Goal: Task Accomplishment & Management: Use online tool/utility

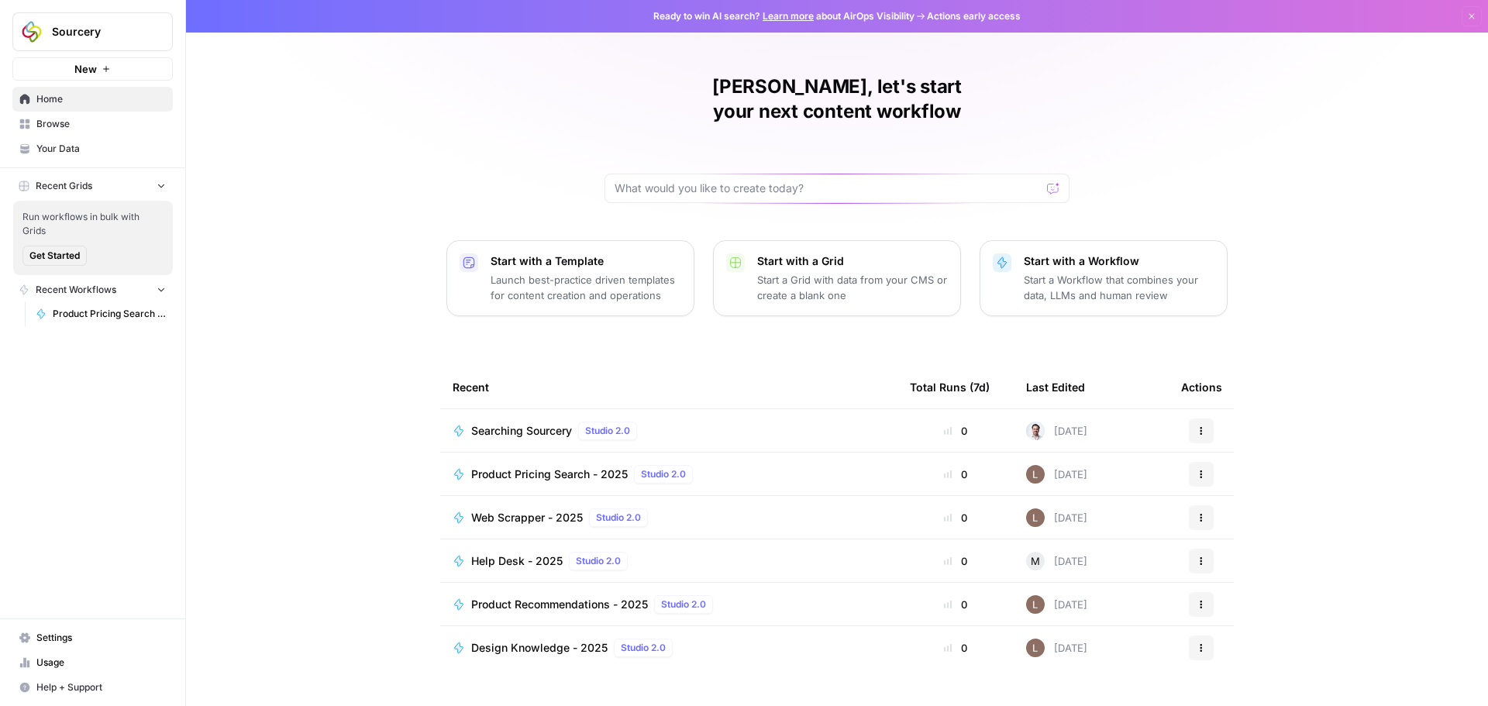
click at [519, 466] on span "Product Pricing Search - 2025" at bounding box center [549, 473] width 157 height 15
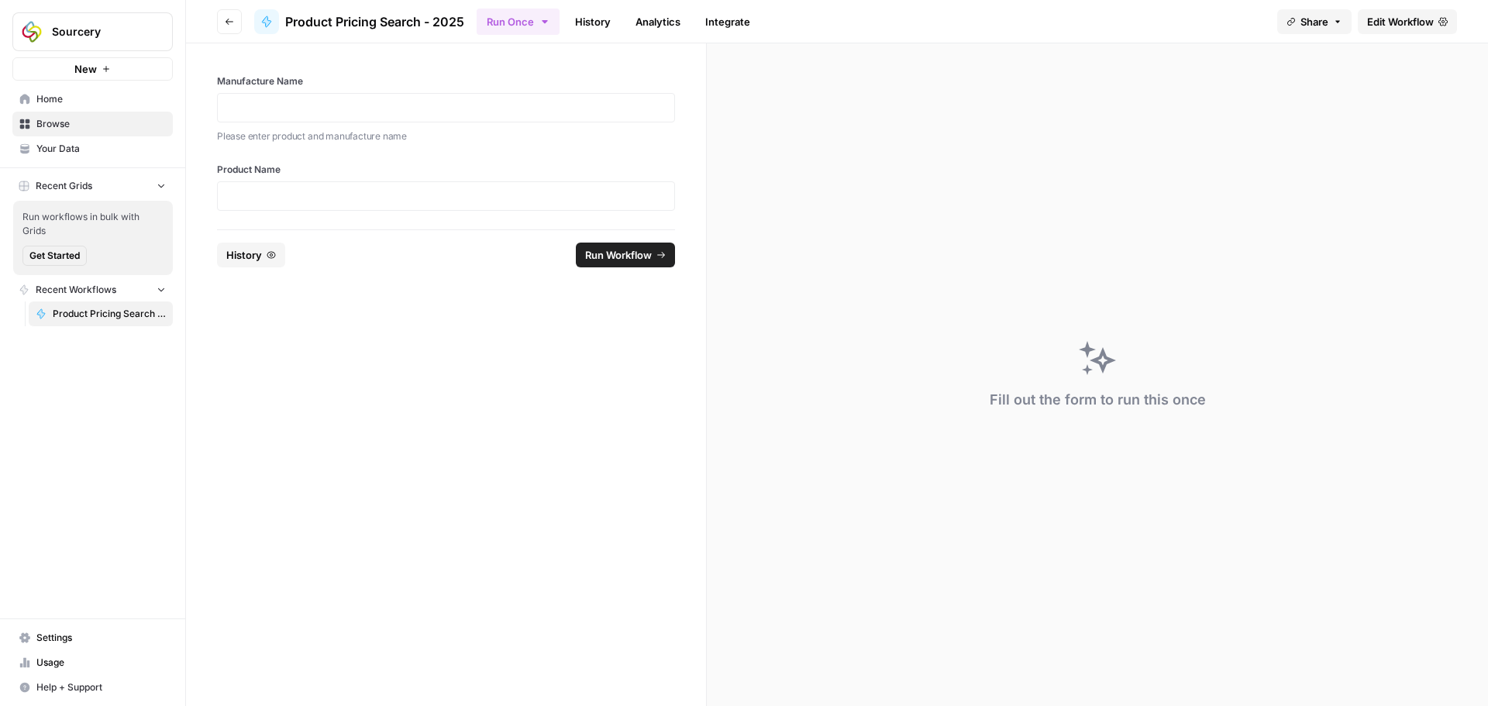
click at [1433, 16] on span "Edit Workflow" at bounding box center [1400, 21] width 67 height 15
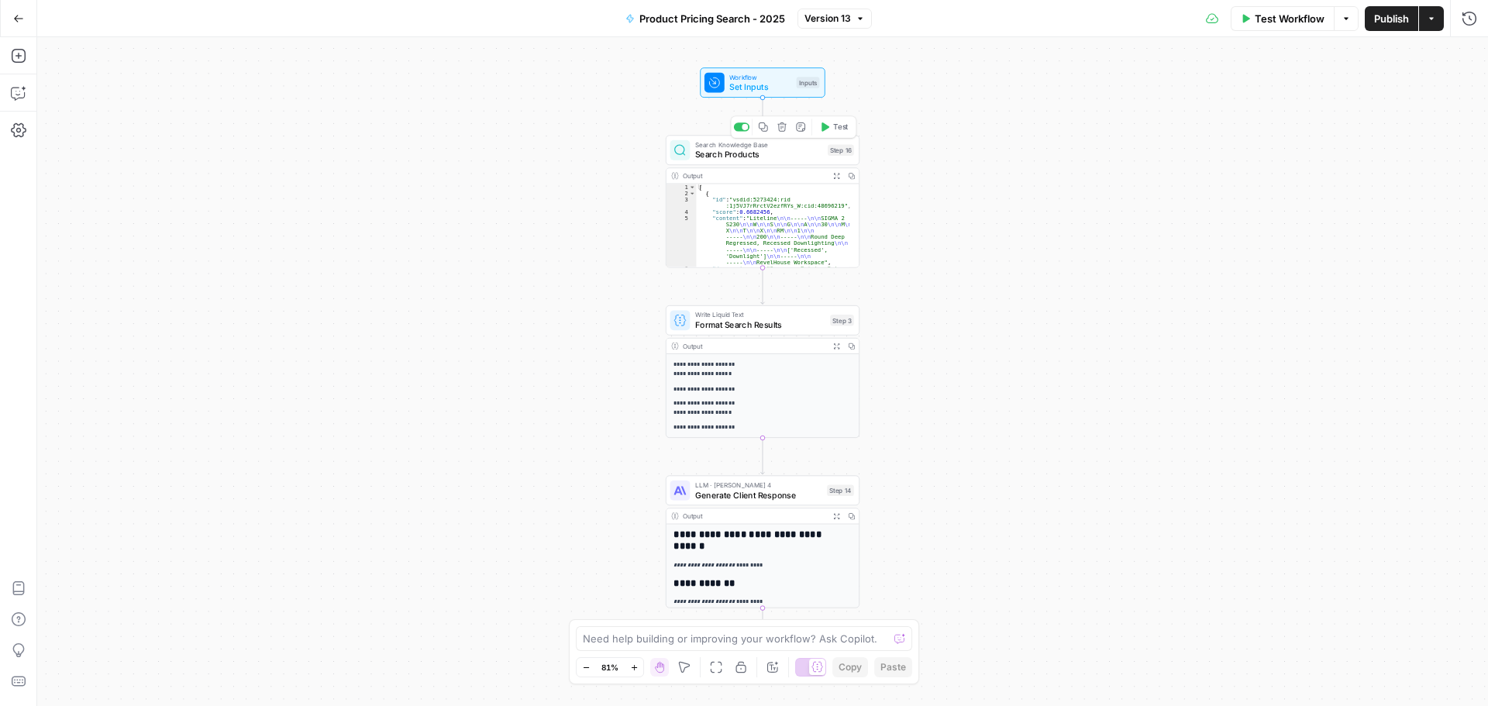
click at [776, 155] on span "Search Products" at bounding box center [759, 154] width 128 height 12
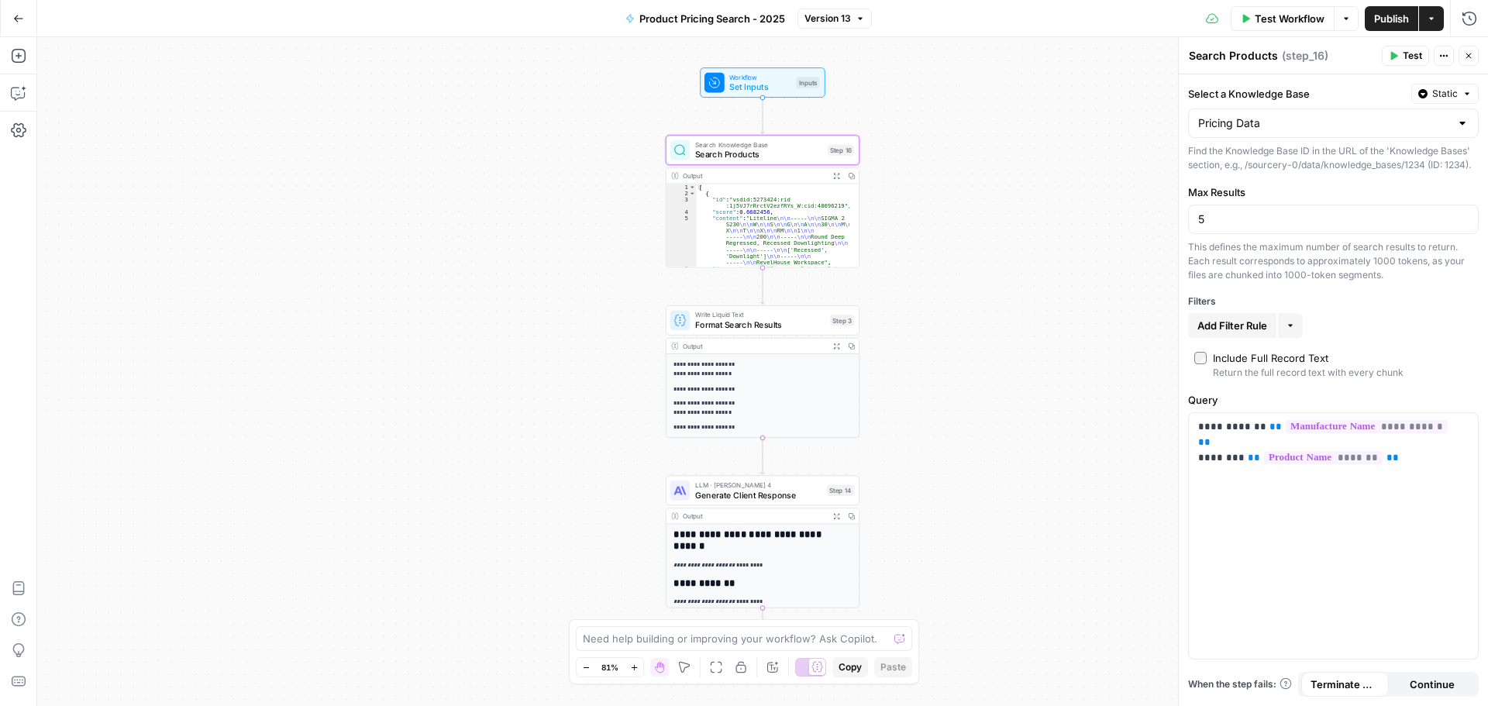
click at [1461, 122] on div at bounding box center [1462, 122] width 12 height 15
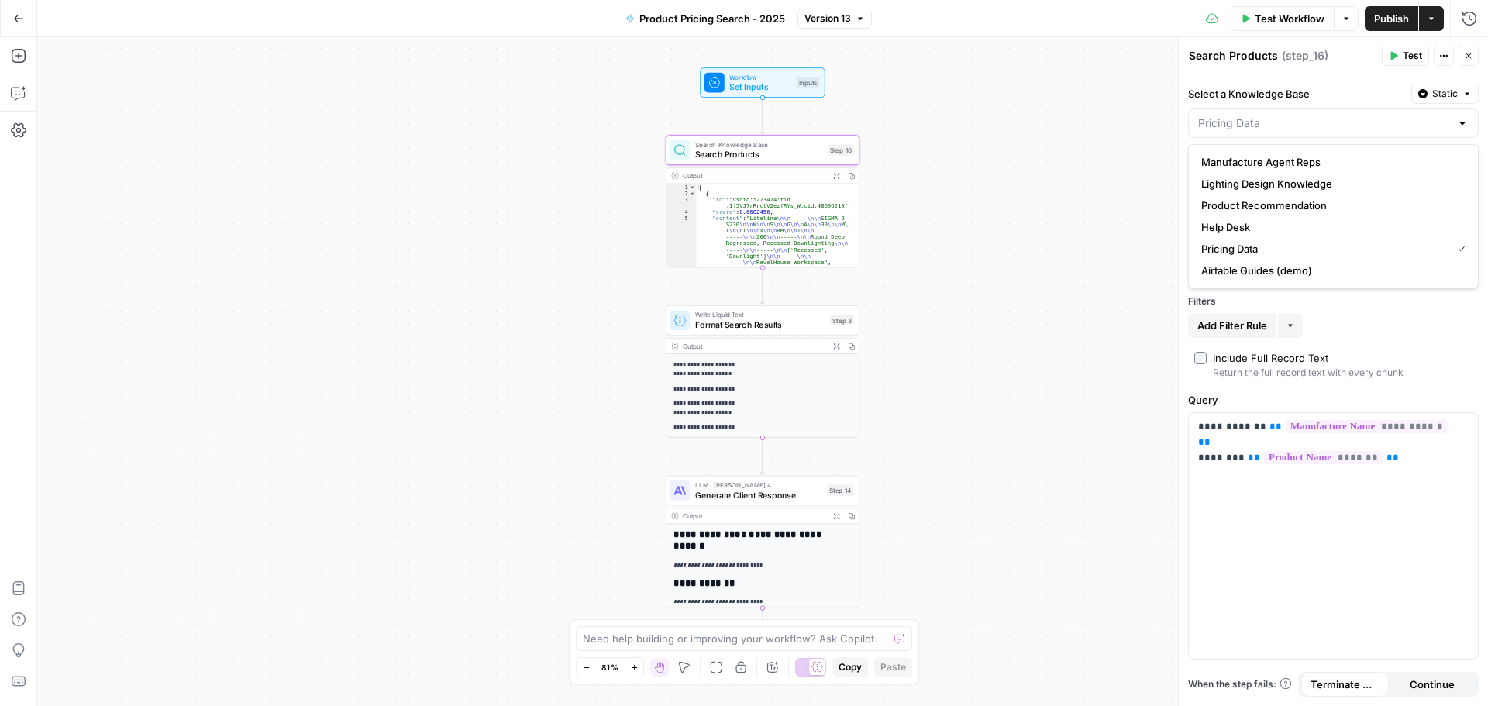
type input "Pricing Data"
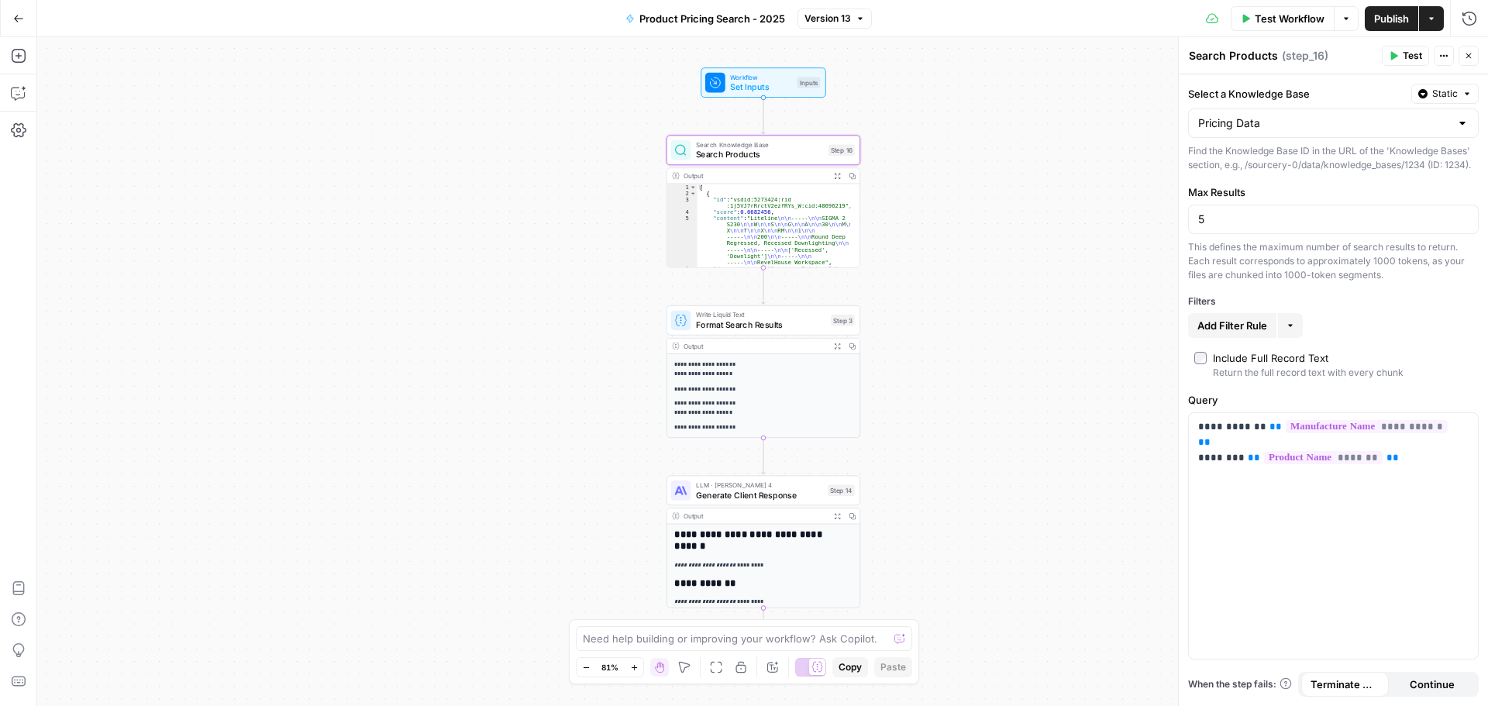
click at [1069, 256] on div "**********" at bounding box center [762, 371] width 1451 height 669
